Goal: Information Seeking & Learning: Learn about a topic

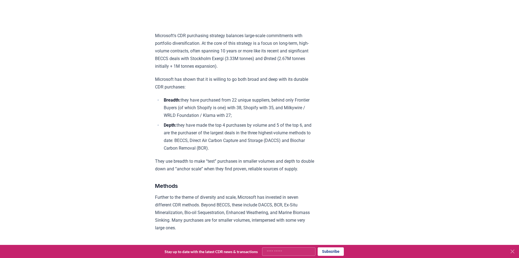
scroll to position [436, 0]
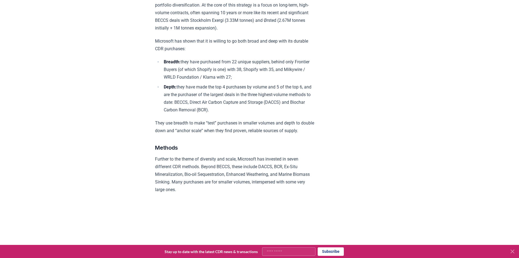
scroll to position [463, 0]
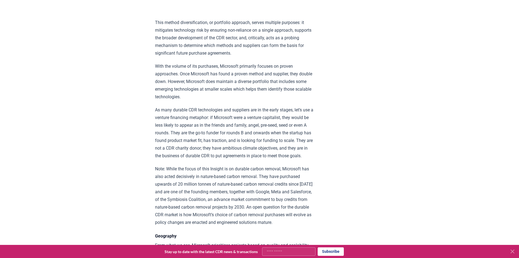
scroll to position [790, 0]
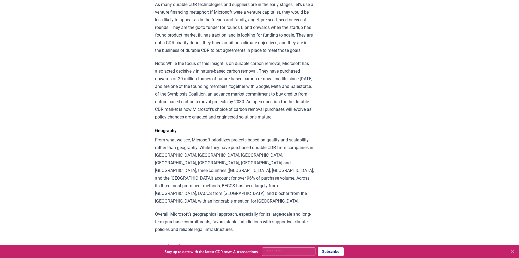
scroll to position [900, 0]
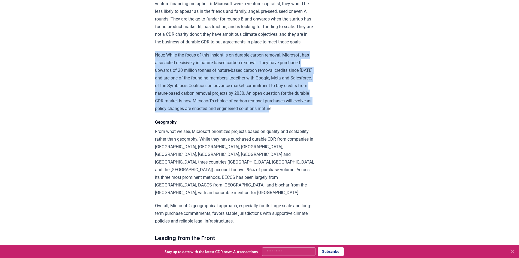
drag, startPoint x: 153, startPoint y: 75, endPoint x: 180, endPoint y: 136, distance: 66.4
copy p "Note: While the focus of this Insight is on durable carbon removal, Microsoft h…"
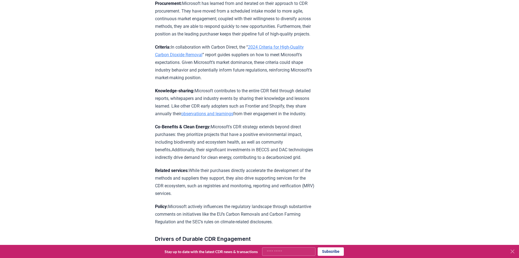
scroll to position [1172, 0]
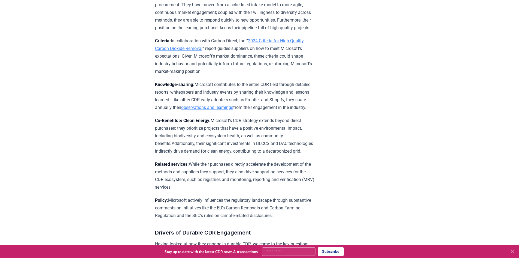
click at [121, 119] on div "[DATE] [DOMAIN_NAME] Insight - Microsoft For the broader CDR market to scale to…" at bounding box center [260, 153] width 382 height 2610
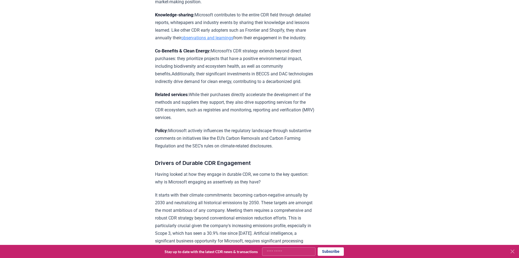
scroll to position [1254, 0]
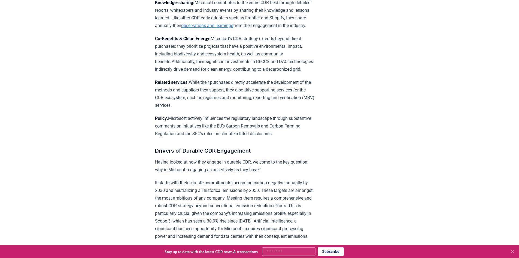
click at [123, 81] on div "[DATE] [DOMAIN_NAME] Insight - Microsoft For the broader CDR market to scale to…" at bounding box center [260, 71] width 382 height 2610
click at [88, 109] on div "[DATE] [DOMAIN_NAME] Insight - Microsoft For the broader CDR market to scale to…" at bounding box center [260, 71] width 382 height 2610
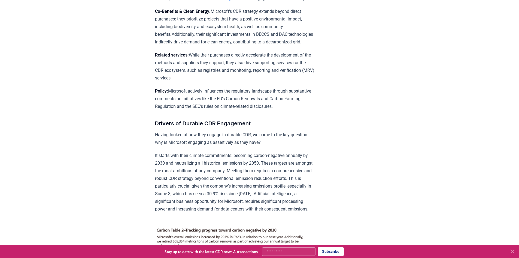
click at [73, 106] on div "[DATE] [DOMAIN_NAME] Insight - Microsoft For the broader CDR market to scale to…" at bounding box center [260, 44] width 382 height 2610
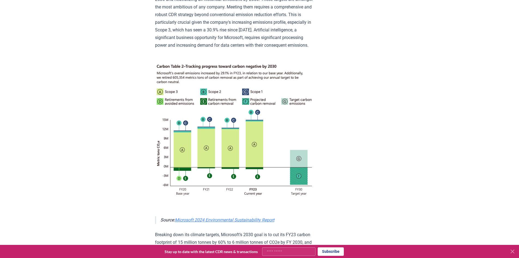
scroll to position [1417, 0]
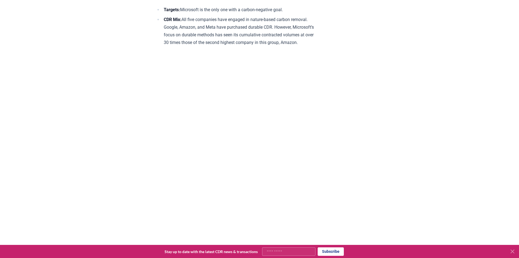
scroll to position [1881, 0]
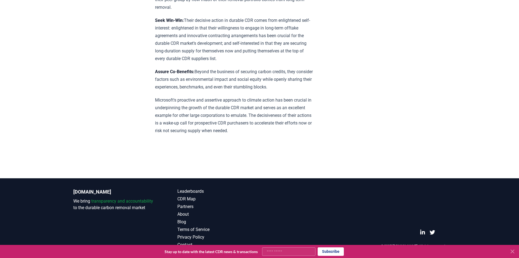
scroll to position [2535, 0]
